Goal: Information Seeking & Learning: Learn about a topic

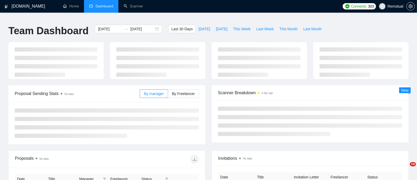
type input "[DATE]"
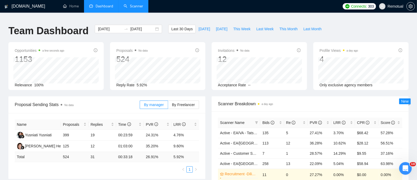
click at [142, 4] on link "Scanner" at bounding box center [133, 6] width 19 height 4
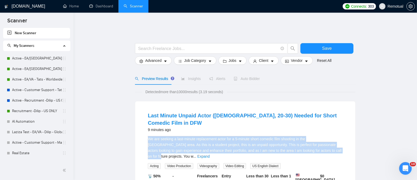
drag, startPoint x: 149, startPoint y: 129, endPoint x: 317, endPoint y: 138, distance: 168.4
click at [317, 138] on span "We are seeking a last-minute replacement actor for a 5-minute short comedic fil…" at bounding box center [245, 148] width 194 height 22
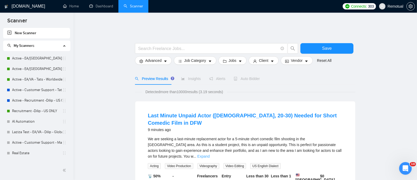
click at [210, 154] on link "Expand" at bounding box center [203, 156] width 12 height 4
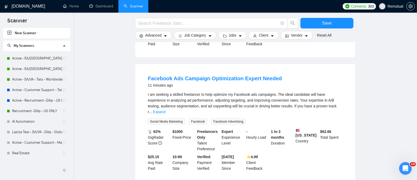
scroll to position [560, 0]
